Goal: Book appointment/travel/reservation

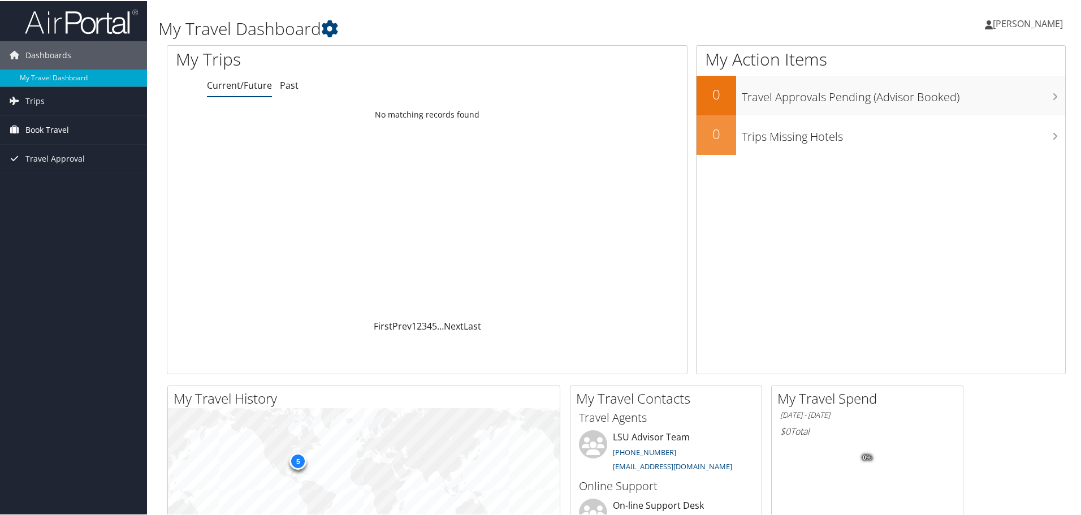
click at [74, 128] on link "Book Travel" at bounding box center [73, 129] width 147 height 28
click at [55, 132] on span "Book Travel" at bounding box center [47, 129] width 44 height 28
click at [55, 133] on span "Book Travel" at bounding box center [47, 129] width 44 height 28
click at [59, 167] on link "Book/Manage Online Trips" at bounding box center [73, 168] width 147 height 17
